Goal: Task Accomplishment & Management: Manage account settings

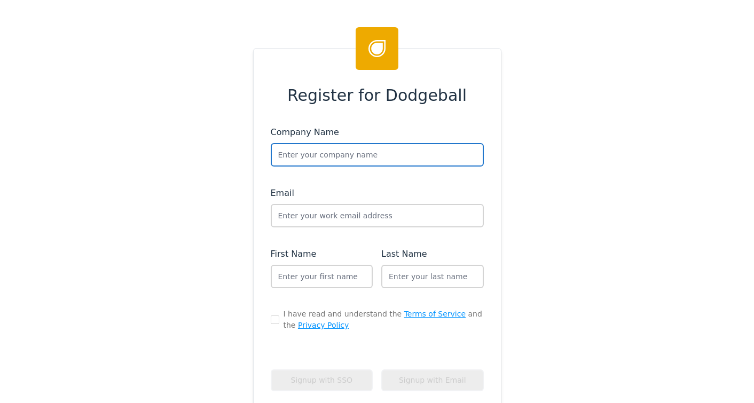
click at [305, 155] on input "text" at bounding box center [377, 154] width 213 height 23
type input "DirectStay"
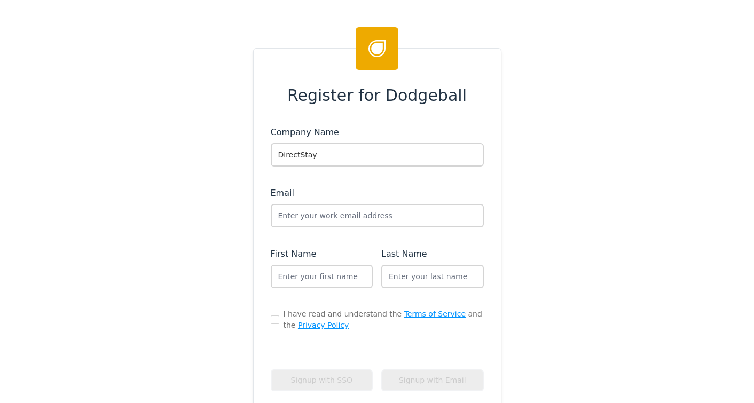
click at [107, 158] on div "Register for Dodgeball Company Name DirectStay Email First Name Last Name I hav…" at bounding box center [377, 201] width 754 height 403
click at [293, 222] on input "text" at bounding box center [377, 215] width 213 height 23
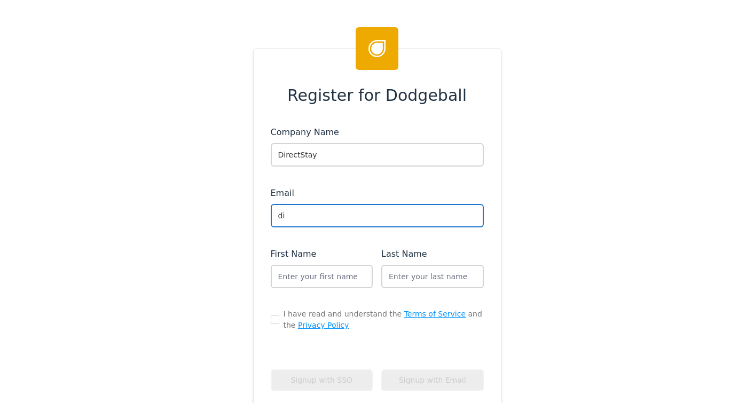
type input "d"
type input "t"
type input "andrew+directstay@dodgeballhq.com"
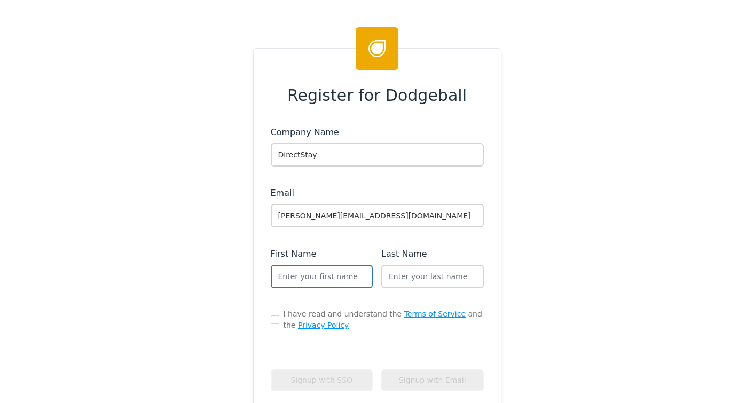
click at [321, 277] on input "text" at bounding box center [322, 276] width 103 height 23
type input "Dodgeball"
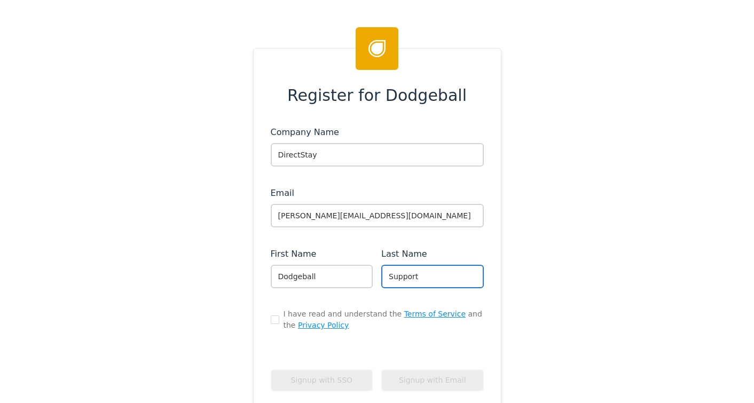
type input "Support"
click at [271, 318] on input "checkbox" at bounding box center [275, 320] width 9 height 9
checkbox input "true"
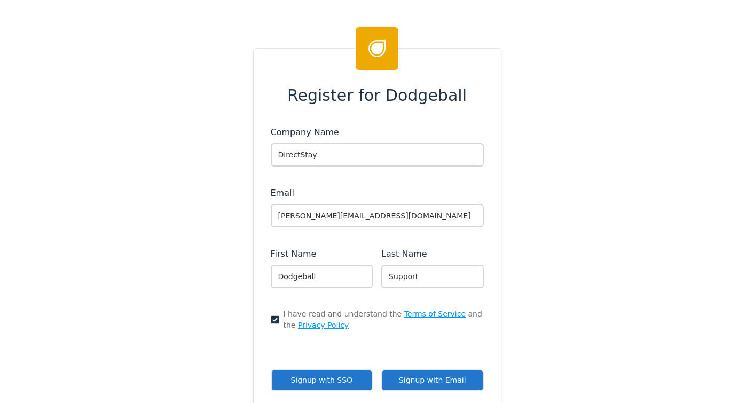
click at [428, 377] on button "Signup with Email" at bounding box center [432, 380] width 103 height 22
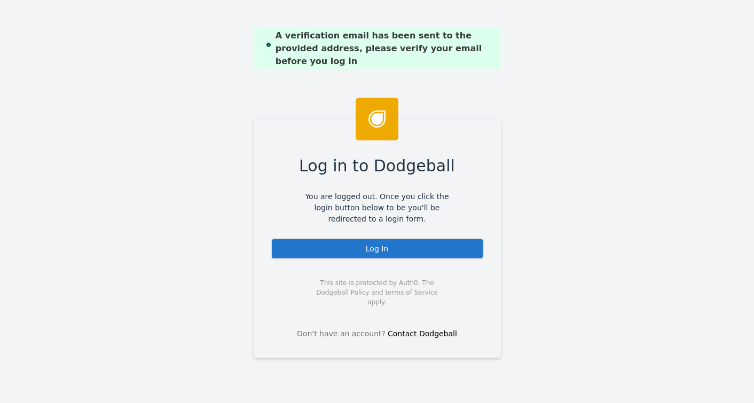
click at [374, 246] on div "Log In" at bounding box center [377, 248] width 213 height 21
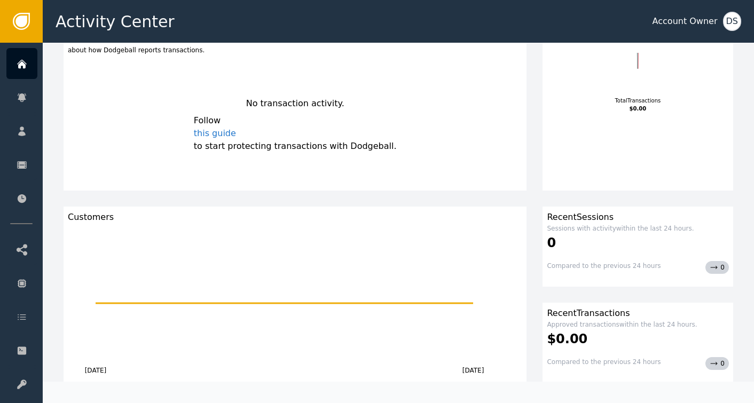
scroll to position [107, 0]
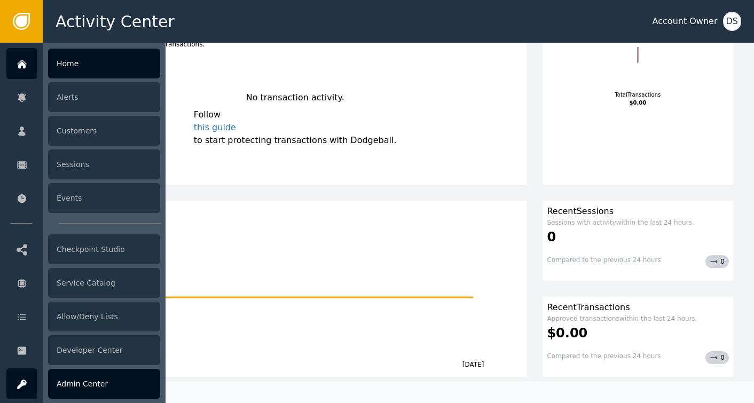
click at [79, 383] on div "Admin Center" at bounding box center [104, 384] width 112 height 30
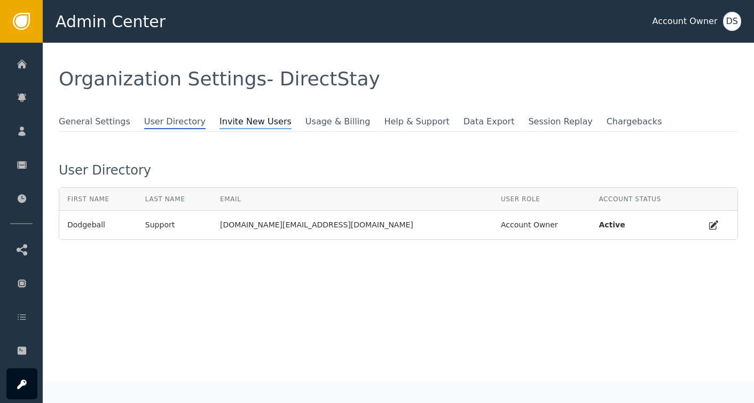
click at [233, 117] on span "Invite New Users" at bounding box center [255, 122] width 72 height 14
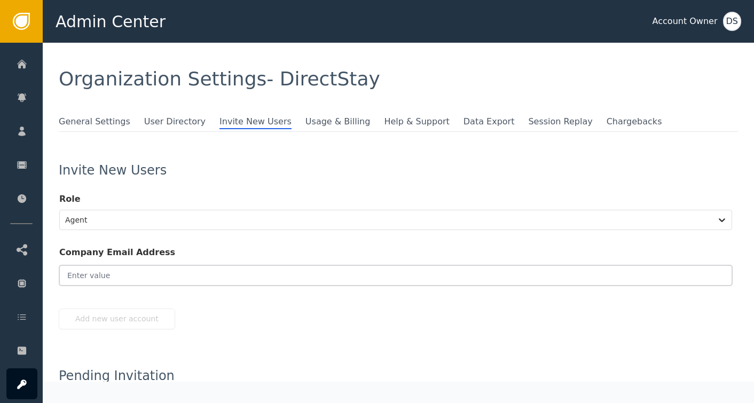
click at [105, 275] on input "email" at bounding box center [395, 275] width 673 height 20
paste input "[EMAIL_ADDRESS][DOMAIN_NAME]"
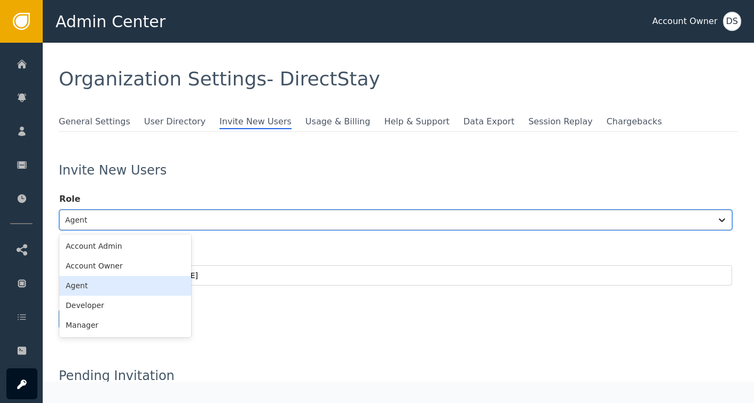
click at [113, 221] on div at bounding box center [385, 220] width 641 height 15
click at [100, 263] on div "Account Owner" at bounding box center [125, 266] width 132 height 20
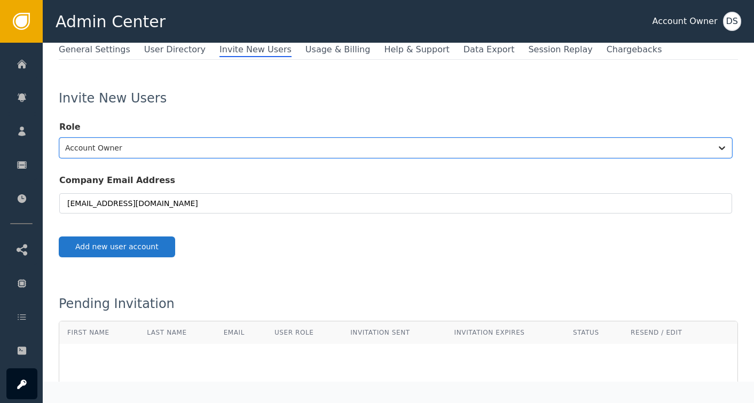
scroll to position [107, 0]
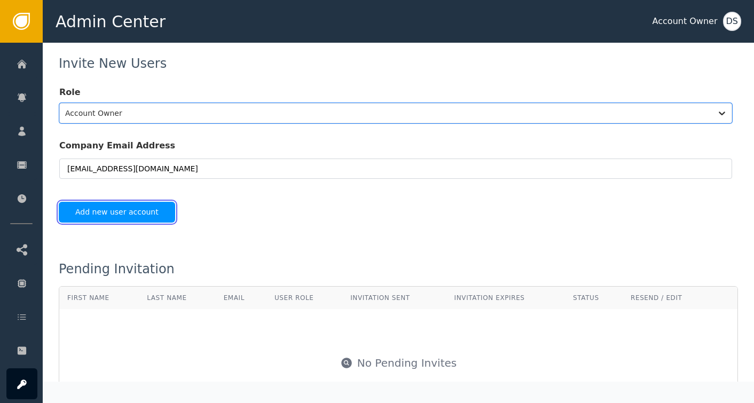
click at [106, 215] on button "Add new user account" at bounding box center [117, 212] width 116 height 21
type input "[EMAIL_ADDRESS][DOMAIN_NAME]"
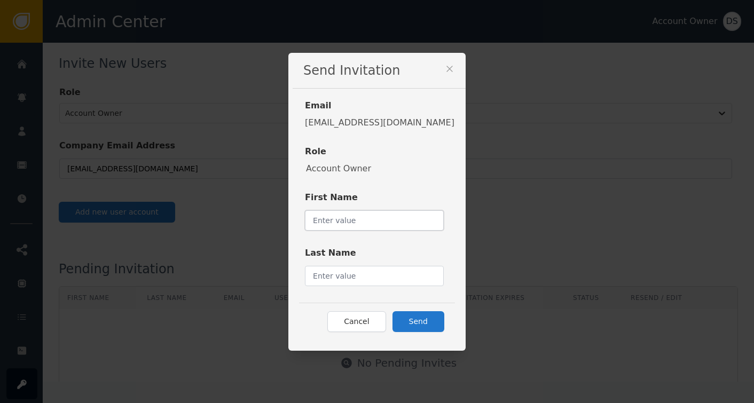
click at [359, 222] on input "text" at bounding box center [374, 220] width 139 height 20
type input "[DEMOGRAPHIC_DATA]"
click at [361, 269] on input "text" at bounding box center [374, 276] width 139 height 20
type input "[PERSON_NAME]"
click at [398, 332] on div "Cancel Send" at bounding box center [377, 321] width 156 height 37
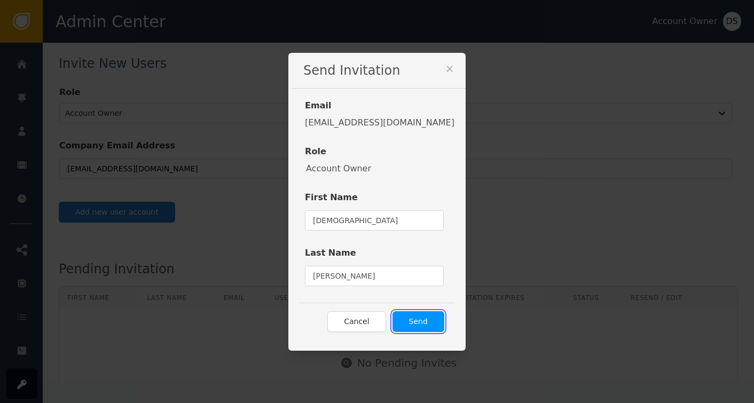
click at [400, 323] on button "Send" at bounding box center [418, 321] width 52 height 21
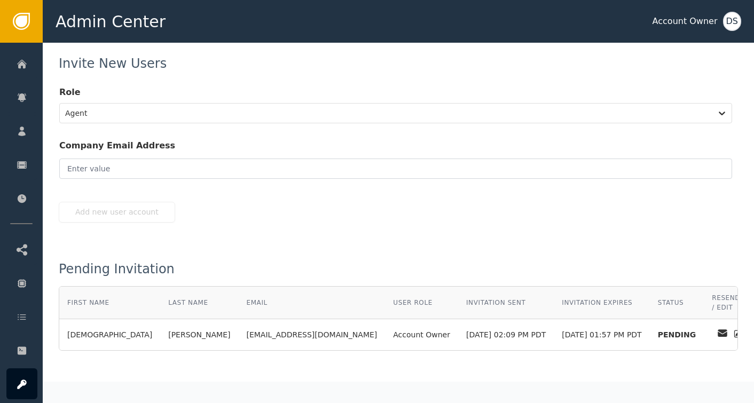
scroll to position [106, 0]
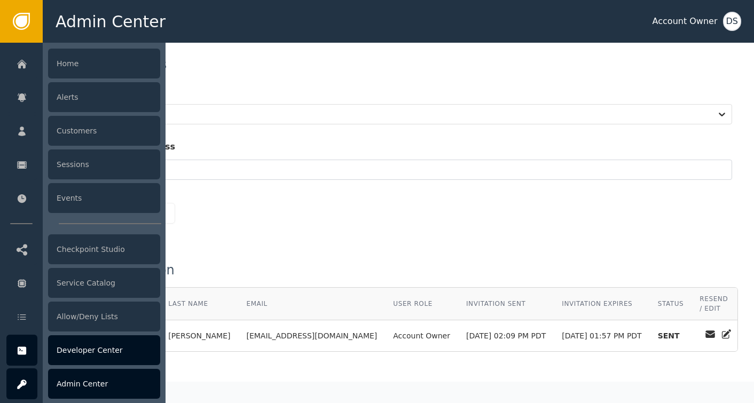
click at [81, 351] on div "Developer Center" at bounding box center [104, 350] width 112 height 30
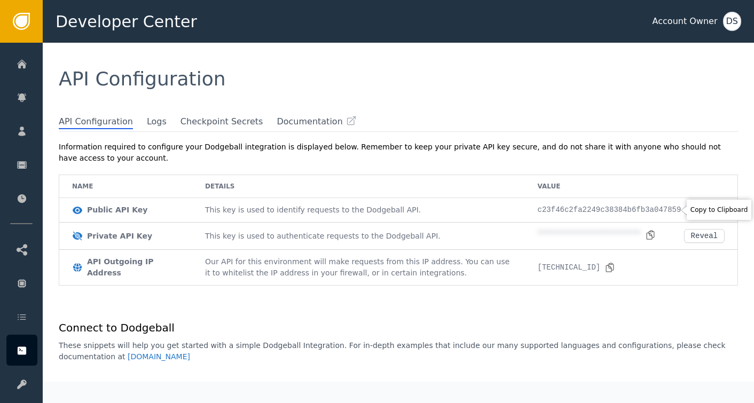
click at [666, 209] on div "c23f46c2fa2249c38384b6fb3a047859" at bounding box center [617, 209] width 159 height 11
click at [685, 210] on icon at bounding box center [690, 210] width 11 height 11
click at [647, 230] on icon at bounding box center [650, 234] width 7 height 9
click at [693, 235] on div "Reveal" at bounding box center [704, 236] width 27 height 9
